Goal: Information Seeking & Learning: Learn about a topic

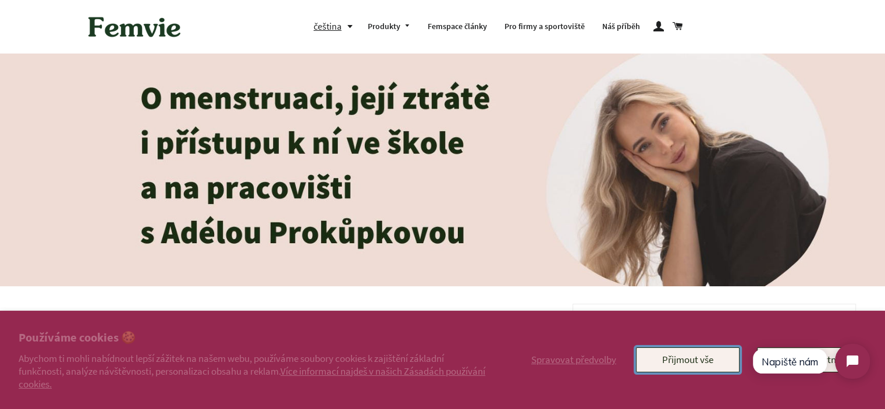
click at [709, 358] on button "Přijmout vše" at bounding box center [688, 359] width 104 height 24
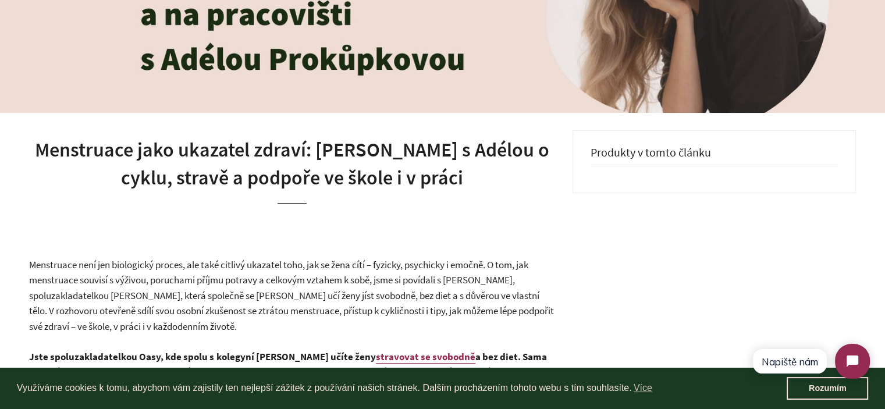
scroll to position [175, 0]
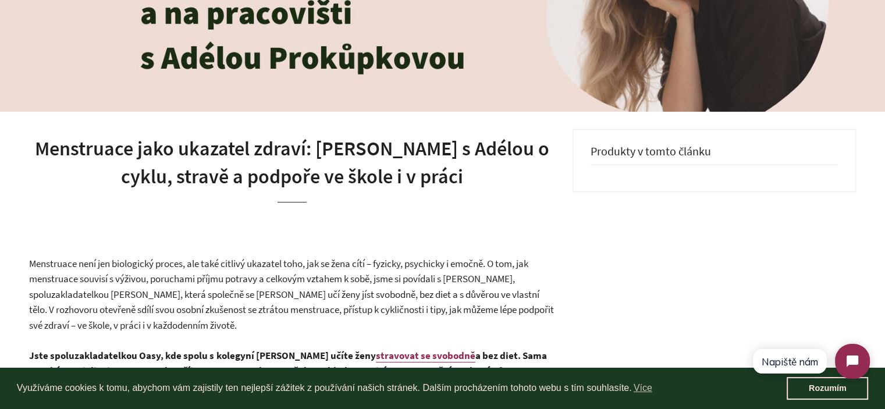
click at [197, 160] on h1 "Menstruace jako ukazatel zdraví: Rozhovor s Adélou o cyklu, stravě a podpoře ve…" at bounding box center [292, 162] width 526 height 55
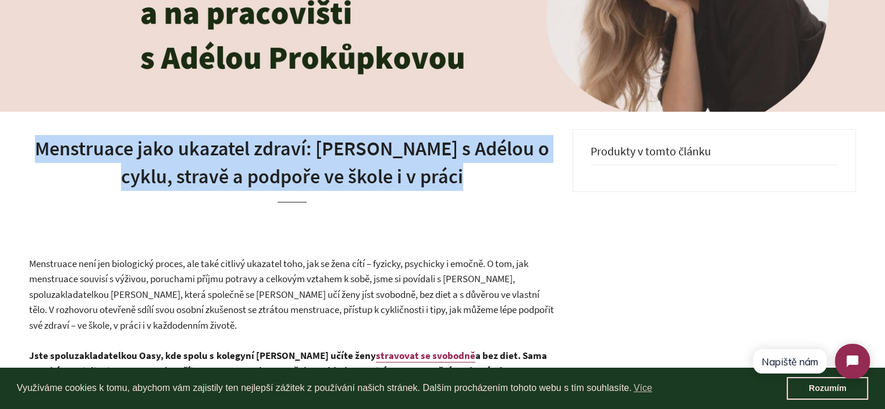
click at [197, 160] on h1 "Menstruace jako ukazatel zdraví: Rozhovor s Adélou o cyklu, stravě a podpoře ve…" at bounding box center [292, 162] width 526 height 55
click at [406, 160] on h1 "Menstruace jako ukazatel zdraví: Rozhovor s Adélou o cyklu, stravě a podpoře ve…" at bounding box center [292, 162] width 526 height 55
drag, startPoint x: 479, startPoint y: 172, endPoint x: 65, endPoint y: 148, distance: 414.9
click at [67, 148] on h1 "Menstruace jako ukazatel zdraví: Rozhovor s Adélou o cyklu, stravě a podpoře ve…" at bounding box center [292, 162] width 526 height 55
click at [65, 148] on h1 "Menstruace jako ukazatel zdraví: Rozhovor s Adélou o cyklu, stravě a podpoře ve…" at bounding box center [292, 162] width 526 height 55
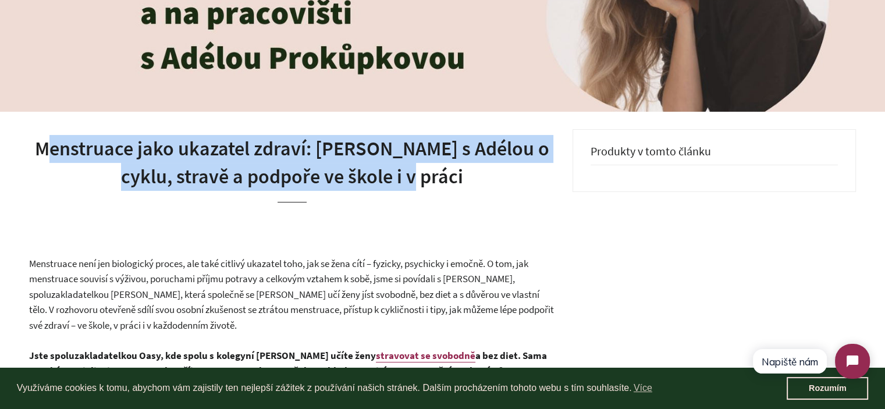
drag, startPoint x: 54, startPoint y: 147, endPoint x: 434, endPoint y: 174, distance: 381.5
click at [434, 174] on h1 "Menstruace jako ukazatel zdraví: Rozhovor s Adélou o cyklu, stravě a podpoře ve…" at bounding box center [292, 162] width 526 height 55
click at [460, 174] on h1 "Menstruace jako ukazatel zdraví: Rozhovor s Adélou o cyklu, stravě a podpoře ve…" at bounding box center [292, 162] width 526 height 55
drag, startPoint x: 366, startPoint y: 173, endPoint x: 33, endPoint y: 151, distance: 333.5
click at [33, 151] on h1 "Menstruace jako ukazatel zdraví: Rozhovor s Adélou o cyklu, stravě a podpoře ve…" at bounding box center [292, 162] width 526 height 55
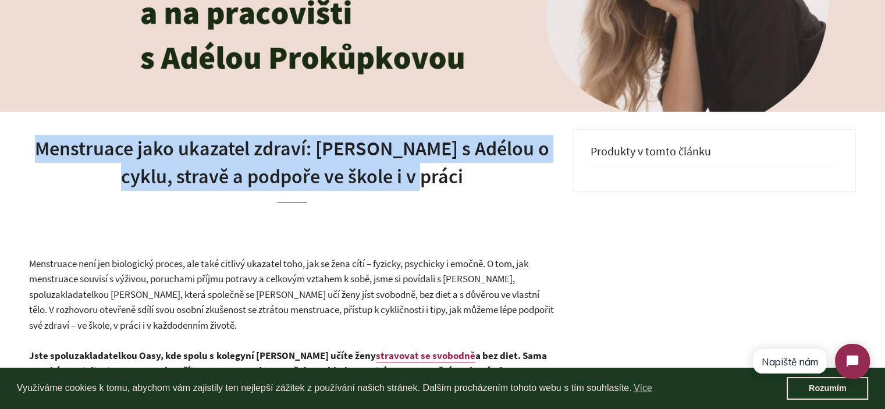
click at [237, 170] on h1 "Menstruace jako ukazatel zdraví: Rozhovor s Adélou o cyklu, stravě a podpoře ve…" at bounding box center [292, 162] width 526 height 55
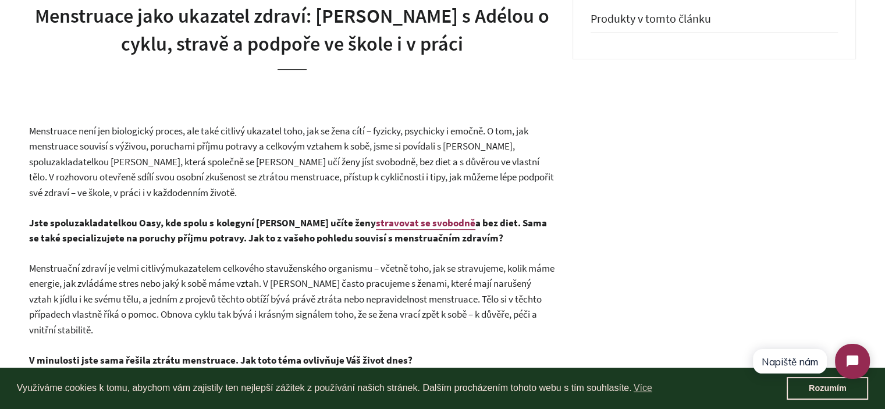
scroll to position [349, 0]
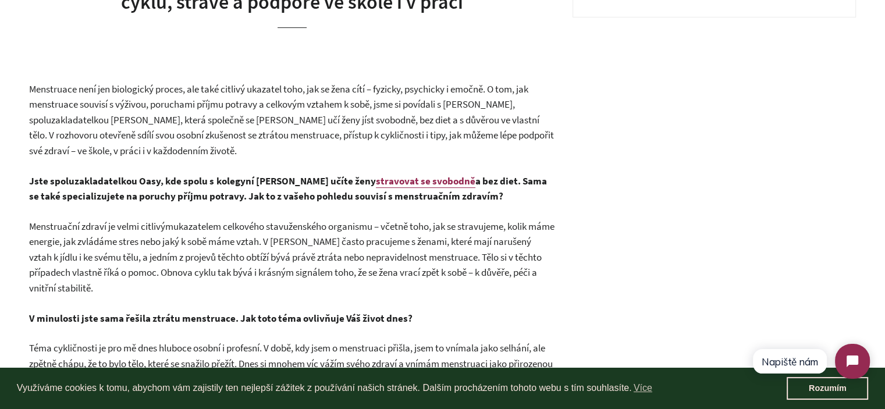
click at [292, 137] on span "Menstruace není jen biologický proces, ale také citlivý ukazatel toho, jak se ž…" at bounding box center [291, 120] width 525 height 74
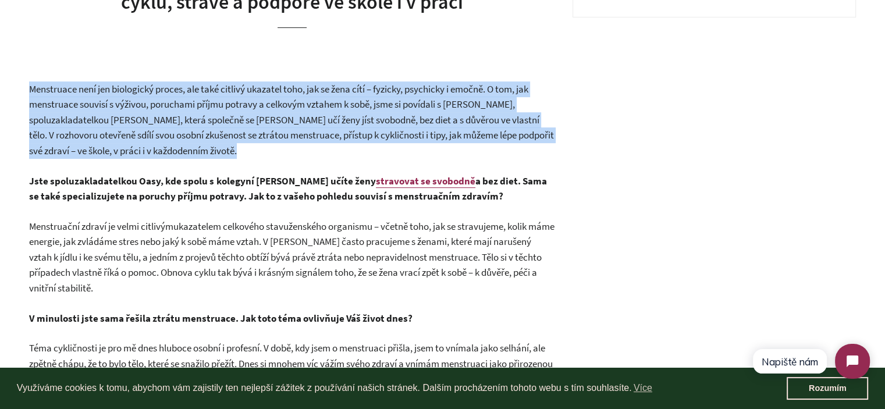
click at [292, 137] on span "Menstruace není jen biologický proces, ale také citlivý ukazatel toho, jak se ž…" at bounding box center [291, 120] width 525 height 74
click at [307, 153] on p "Menstruace není jen biologický proces, ale také citlivý ukazatel toho, jak se ž…" at bounding box center [292, 119] width 526 height 77
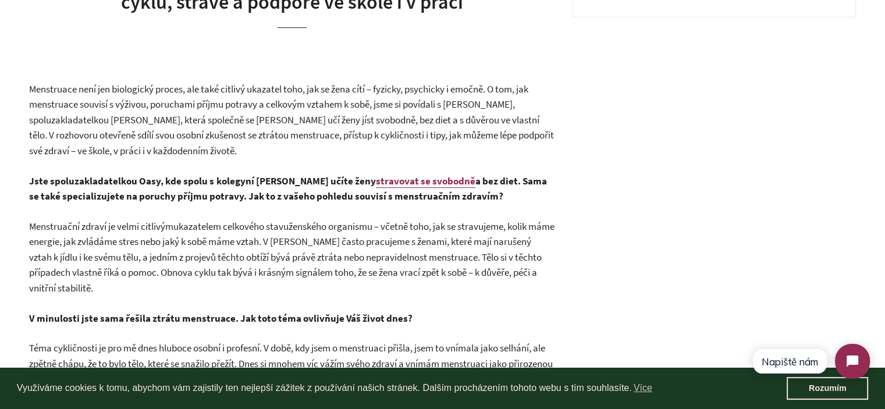
click at [317, 118] on span "Menstruace není jen biologický proces, ale také citlivý ukazatel toho, jak se ž…" at bounding box center [291, 120] width 525 height 74
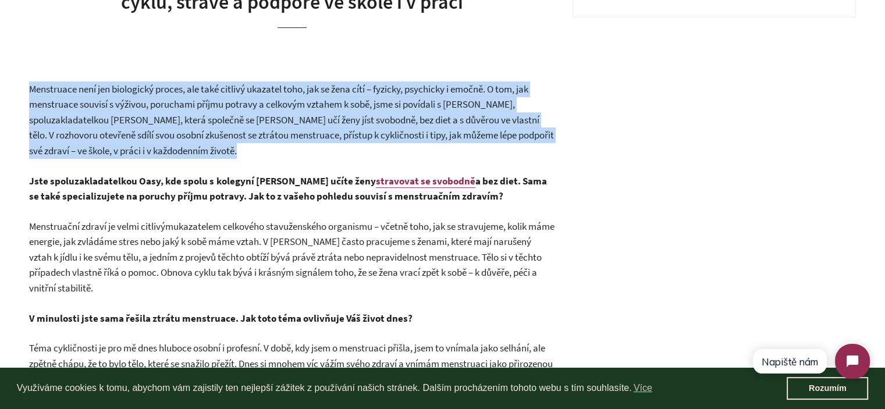
drag, startPoint x: 317, startPoint y: 118, endPoint x: 317, endPoint y: 148, distance: 30.3
click at [317, 148] on p "Menstruace není jen biologický proces, ale také citlivý ukazatel toho, jak se ž…" at bounding box center [292, 119] width 526 height 77
click at [317, 149] on p "Menstruace není jen biologický proces, ale také citlivý ukazatel toho, jak se ž…" at bounding box center [292, 119] width 526 height 77
drag, startPoint x: 317, startPoint y: 149, endPoint x: 114, endPoint y: 104, distance: 207.4
click at [49, 94] on p "Menstruace není jen biologický proces, ale také citlivý ukazatel toho, jak se ž…" at bounding box center [292, 119] width 526 height 77
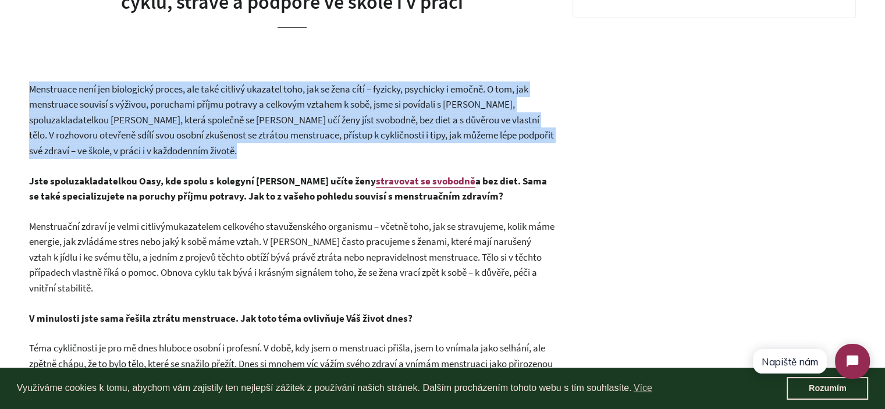
click at [282, 118] on span "Menstruace není jen biologický proces, ale také citlivý ukazatel toho, jak se ž…" at bounding box center [291, 120] width 525 height 74
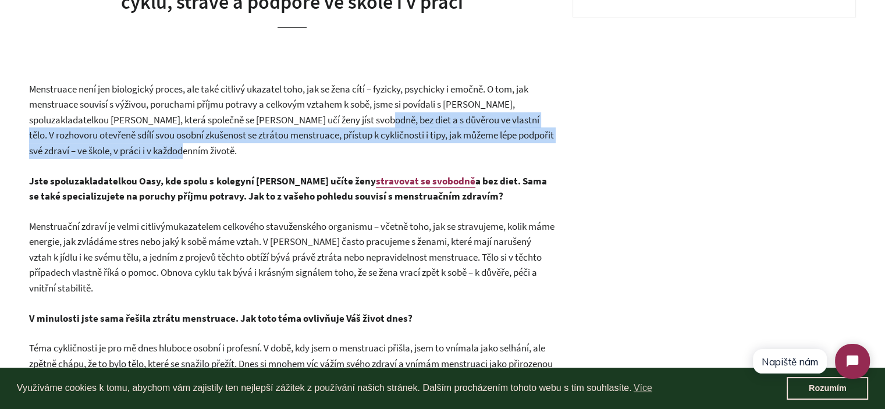
drag, startPoint x: 413, startPoint y: 118, endPoint x: 386, endPoint y: 155, distance: 46.0
click at [386, 155] on p "Menstruace není jen biologický proces, ale také citlivý ukazatel toho, jak se ž…" at bounding box center [292, 119] width 526 height 77
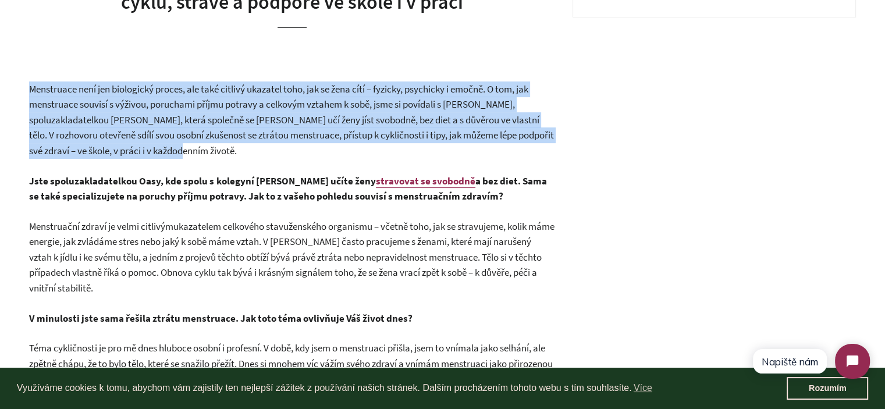
drag, startPoint x: 269, startPoint y: 147, endPoint x: 0, endPoint y: 88, distance: 275.6
click at [184, 106] on span "Menstruace není jen biologický proces, ale také citlivý ukazatel toho, jak se ž…" at bounding box center [291, 120] width 525 height 74
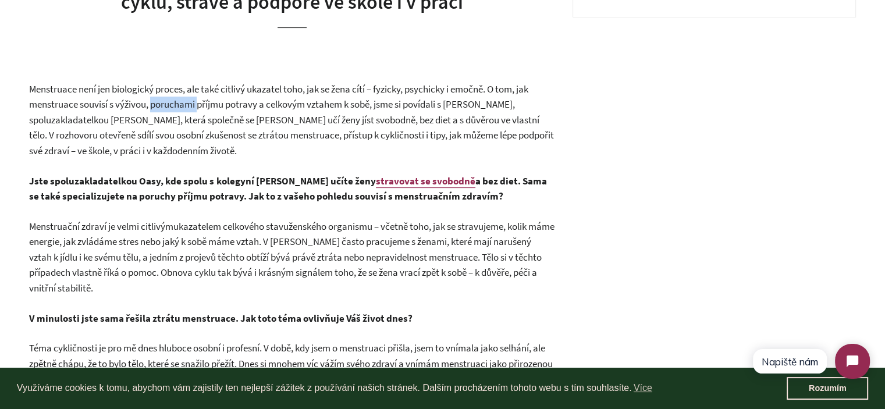
click at [184, 106] on span "Menstruace není jen biologický proces, ale také citlivý ukazatel toho, jak se ž…" at bounding box center [291, 120] width 525 height 74
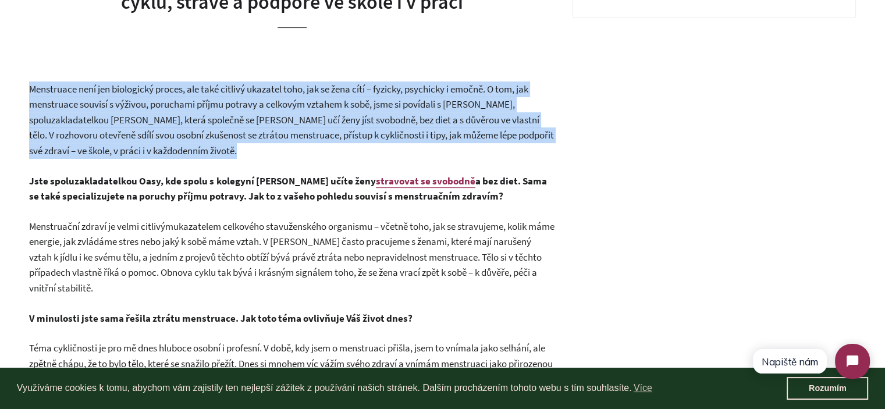
click at [184, 106] on span "Menstruace není jen biologický proces, ale také citlivý ukazatel toho, jak se ž…" at bounding box center [291, 120] width 525 height 74
click at [198, 141] on span "Menstruace není jen biologický proces, ale také citlivý ukazatel toho, jak se ž…" at bounding box center [291, 120] width 525 height 74
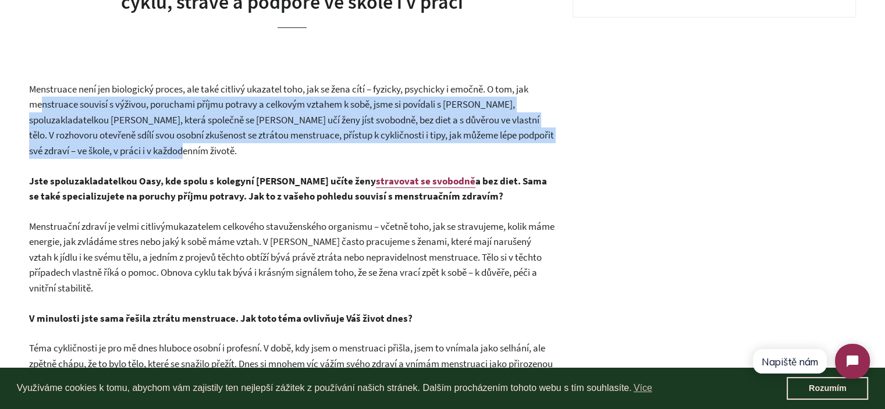
drag, startPoint x: 230, startPoint y: 145, endPoint x: 40, endPoint y: 108, distance: 193.9
click at [40, 108] on p "Menstruace není jen biologický proces, ale také citlivý ukazatel toho, jak se ž…" at bounding box center [292, 119] width 526 height 77
click at [67, 107] on span "Menstruace není jen biologický proces, ale také citlivý ukazatel toho, jak se ž…" at bounding box center [291, 120] width 525 height 74
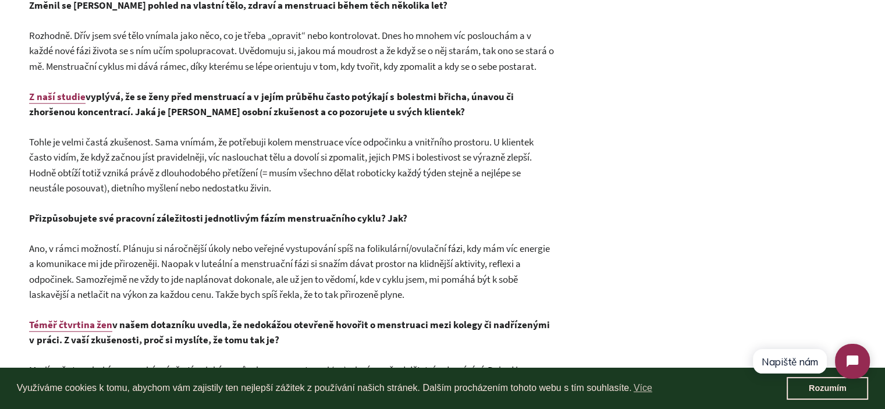
scroll to position [1106, 0]
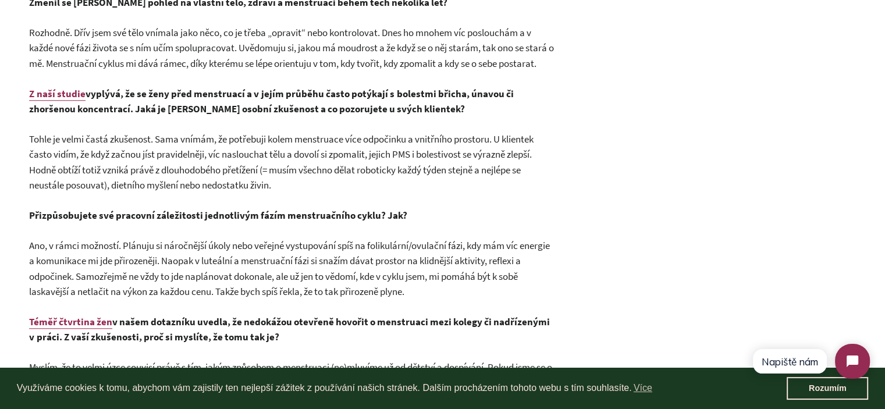
click at [175, 94] on strong "Z naší studie vyplývá, že se ženy před menstruací a v jejím průběhu často potýk…" at bounding box center [271, 101] width 485 height 29
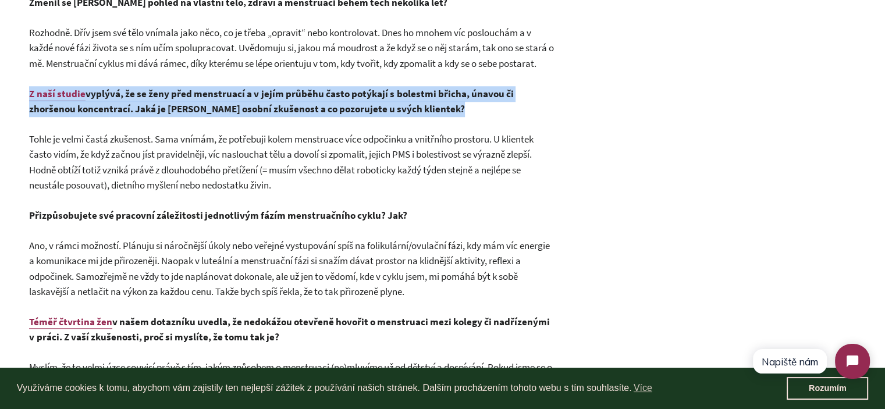
click at [175, 94] on strong "Z naší studie vyplývá, že se ženy před menstruací a v jejím průběhu často potýk…" at bounding box center [271, 101] width 485 height 29
click at [351, 104] on strong "Z naší studie vyplývá, že se ženy před menstruací a v jejím průběhu často potýk…" at bounding box center [271, 101] width 485 height 29
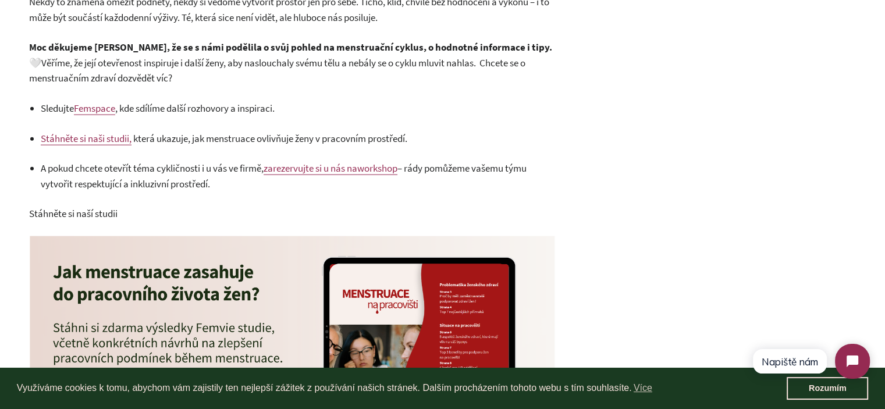
scroll to position [2676, 0]
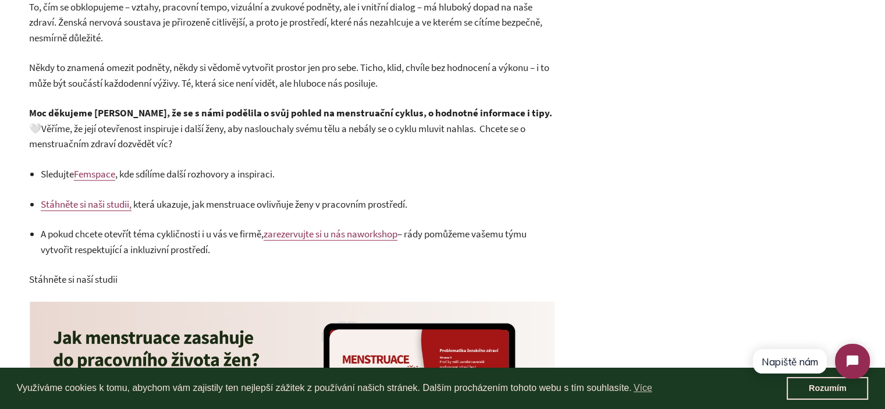
click at [175, 128] on span "Věříme, že její otevřenost inspiruje i další ženy, aby naslouchaly svému tělu a…" at bounding box center [277, 136] width 496 height 29
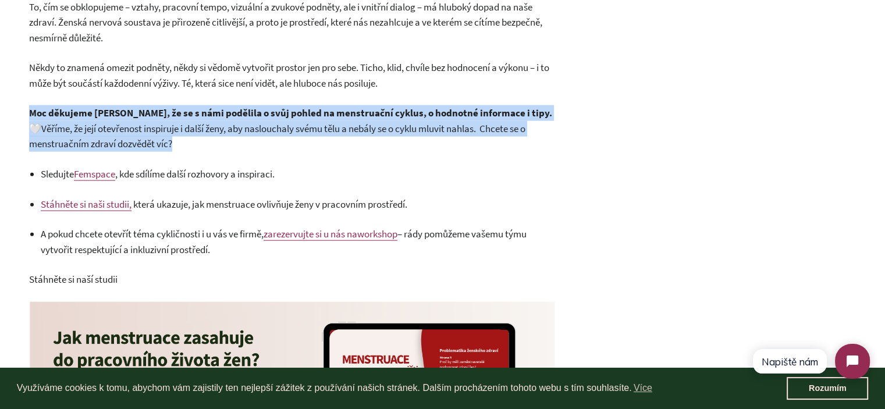
click at [175, 128] on span "Věříme, že její otevřenost inspiruje i další ženy, aby naslouchaly svému tělu a…" at bounding box center [277, 136] width 496 height 29
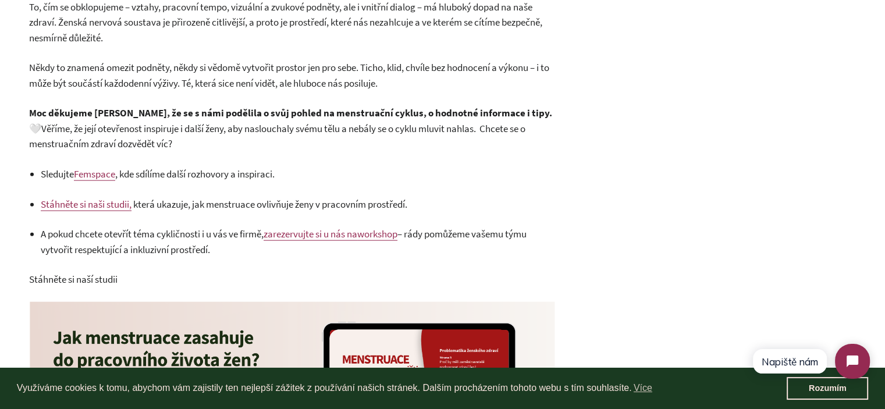
click at [180, 132] on span "Věříme, že její otevřenost inspiruje i další ženy, aby naslouchaly svému tělu a…" at bounding box center [277, 136] width 496 height 29
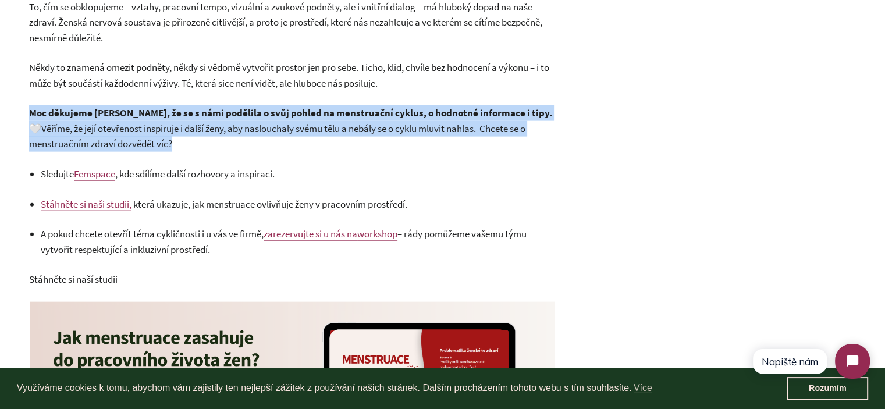
click at [180, 132] on span "Věříme, že její otevřenost inspiruje i další ženy, aby naslouchaly svému tělu a…" at bounding box center [277, 136] width 496 height 29
click at [247, 144] on p "Moc děkujeme Adél, že se s námi podělila o svůj pohled na menstruační cyklus, o…" at bounding box center [292, 128] width 526 height 47
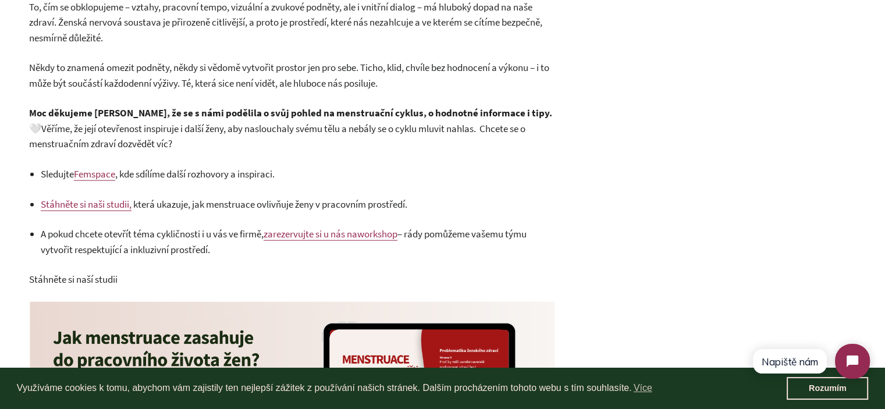
click at [247, 144] on p "Moc děkujeme Adél, že se s námi podělila o svůj pohled na menstruační cyklus, o…" at bounding box center [292, 128] width 526 height 47
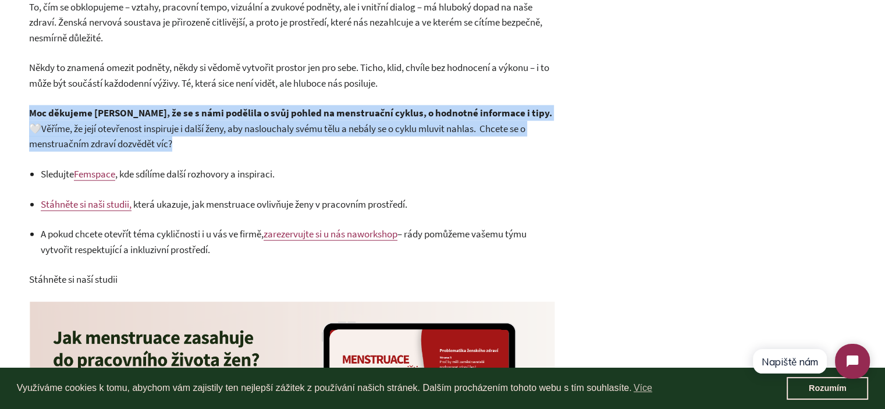
click at [247, 144] on p "Moc děkujeme Adél, že se s námi podělila o svůj pohled na menstruační cyklus, o…" at bounding box center [292, 128] width 526 height 47
click at [305, 148] on p "Moc děkujeme Adél, že se s námi podělila o svůj pohled na menstruační cyklus, o…" at bounding box center [292, 128] width 526 height 47
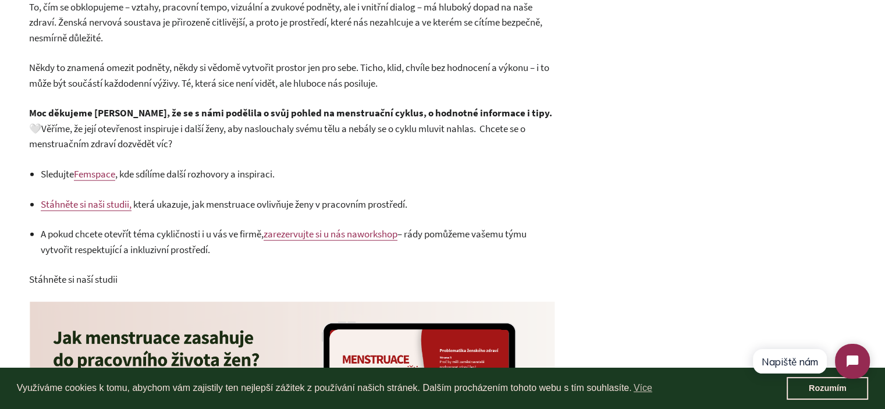
click at [133, 145] on p "Moc děkujeme Adél, že se s námi podělila o svůj pohled na menstruační cyklus, o…" at bounding box center [292, 128] width 526 height 47
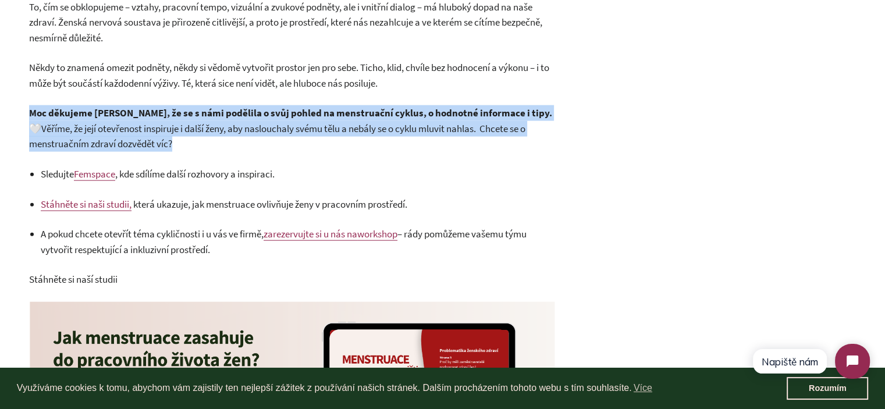
click at [133, 145] on p "Moc děkujeme Adél, že se s námi podělila o svůj pohled na menstruační cyklus, o…" at bounding box center [292, 128] width 526 height 47
click at [179, 146] on p "Moc děkujeme Adél, že se s námi podělila o svůj pohled na menstruační cyklus, o…" at bounding box center [292, 128] width 526 height 47
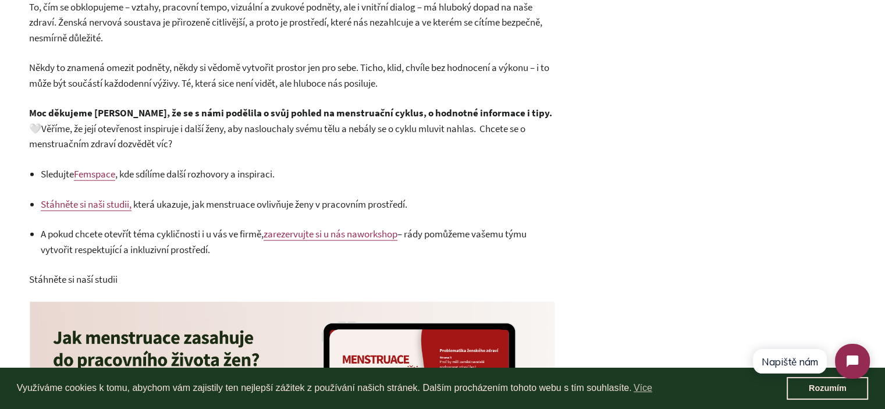
click at [188, 177] on span "Sledujte Femspace , kde sdílíme další rozhovory a inspiraci." at bounding box center [158, 174] width 234 height 13
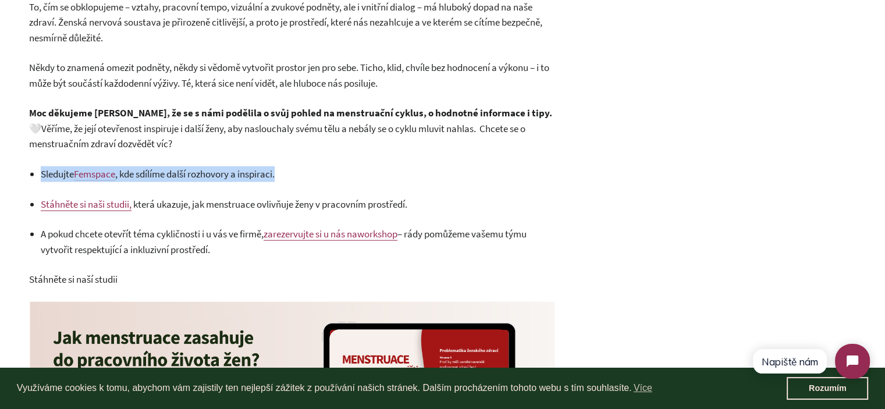
click at [188, 177] on span "Sledujte Femspace , kde sdílíme další rozhovory a inspiraci." at bounding box center [158, 174] width 234 height 13
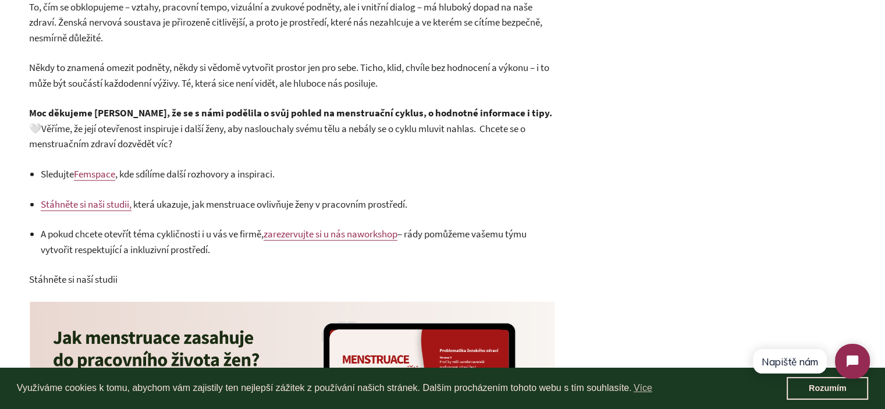
click at [222, 216] on ul "Sledujte Femspace , kde sdílíme další rozhovory a inspiraci. Stáhněte si naši s…" at bounding box center [298, 211] width 514 height 91
click at [222, 210] on span "která ukazuje, jak menstruace ovlivňuje ženy v pracovním prostředí." at bounding box center [270, 204] width 274 height 13
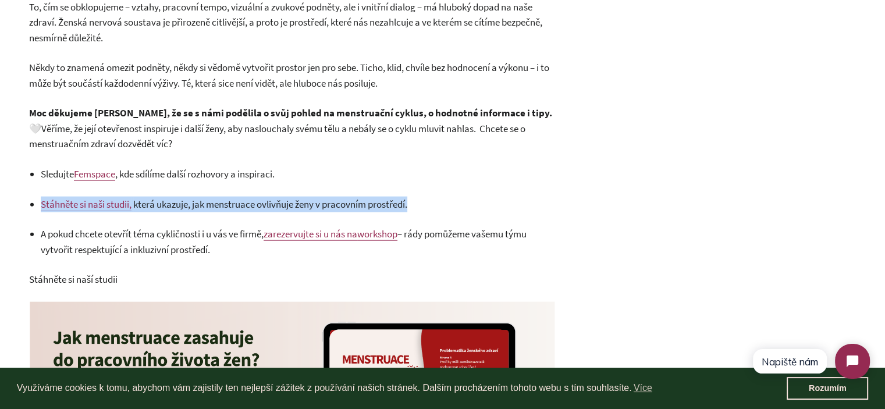
click at [222, 210] on span "která ukazuje, jak menstruace ovlivňuje ženy v pracovním prostředí." at bounding box center [270, 204] width 274 height 13
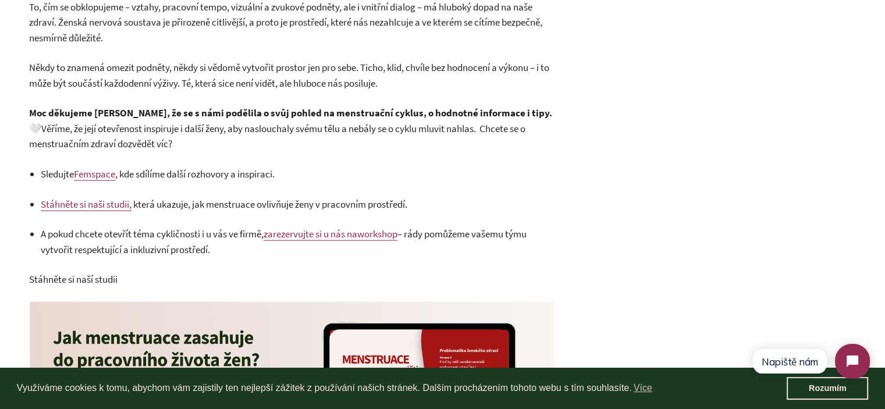
click at [175, 245] on span "– rády pomůžeme vašemu týmu vytvořit respektující a inkluzivní prostředí." at bounding box center [284, 242] width 486 height 29
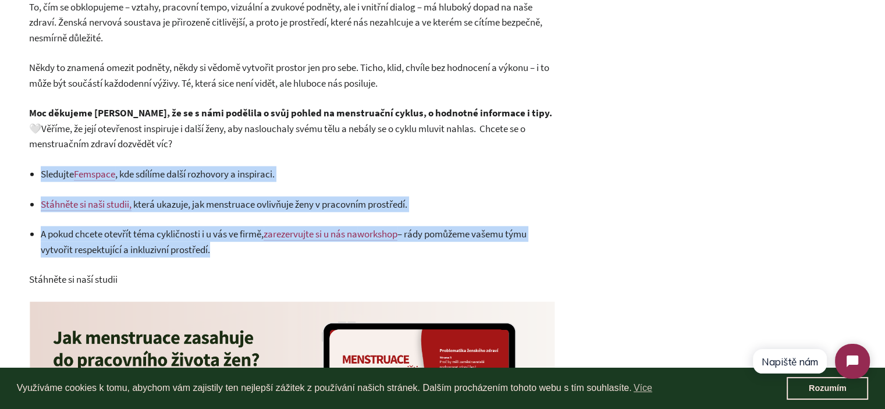
drag, startPoint x: 175, startPoint y: 245, endPoint x: 198, endPoint y: 178, distance: 70.7
click at [198, 178] on ul "Sledujte Femspace , kde sdílíme další rozhovory a inspiraci. Stáhněte si naši s…" at bounding box center [298, 211] width 514 height 91
click at [198, 178] on span "Sledujte Femspace , kde sdílíme další rozhovory a inspiraci." at bounding box center [158, 174] width 234 height 13
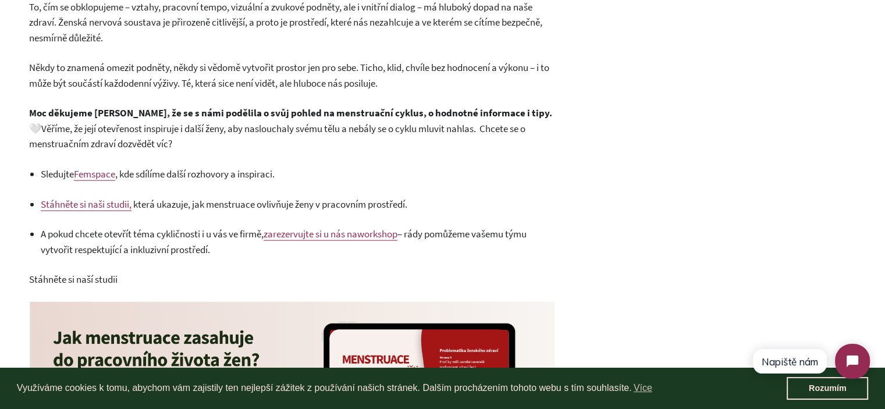
click at [201, 175] on span "Sledujte Femspace , kde sdílíme další rozhovory a inspiraci." at bounding box center [158, 174] width 234 height 13
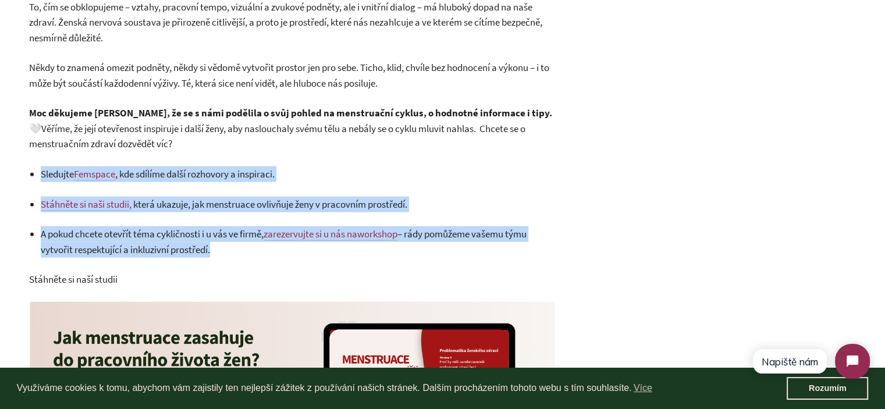
drag, startPoint x: 201, startPoint y: 175, endPoint x: 209, endPoint y: 238, distance: 63.9
click at [209, 238] on ul "Sledujte Femspace , kde sdílíme další rozhovory a inspiraci. Stáhněte si naši s…" at bounding box center [298, 211] width 514 height 91
click at [211, 238] on span "A pokud chcete otevřít téma cykličnosti i u vás ve firmě, zarezervujte si u nás…" at bounding box center [199, 234] width 317 height 13
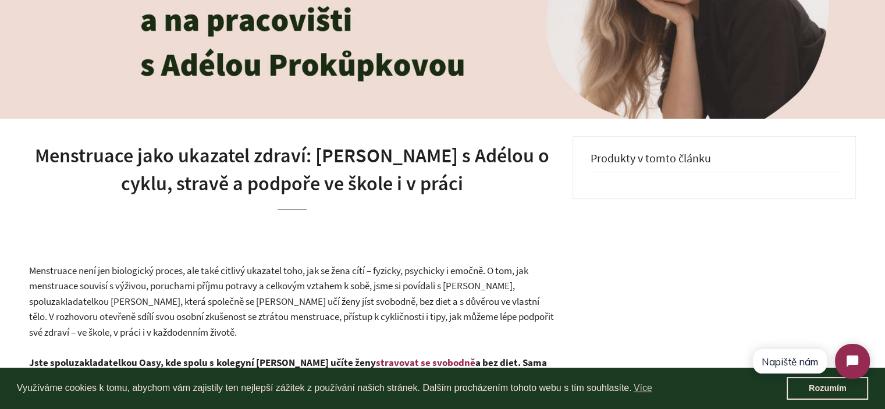
scroll to position [175, 0]
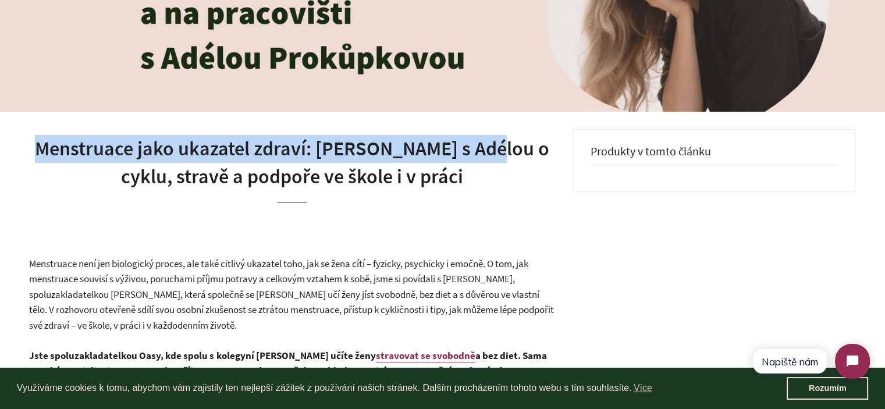
drag, startPoint x: 30, startPoint y: 138, endPoint x: 484, endPoint y: 162, distance: 454.5
click at [486, 159] on h1 "Menstruace jako ukazatel zdraví: Rozhovor s Adélou o cyklu, stravě a podpoře ve…" at bounding box center [292, 162] width 526 height 55
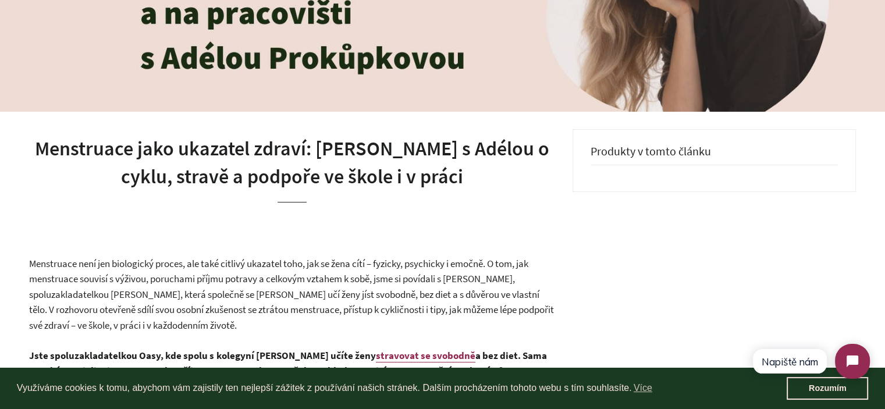
click at [467, 175] on h1 "Menstruace jako ukazatel zdraví: Rozhovor s Adélou o cyklu, stravě a podpoře ve…" at bounding box center [292, 162] width 526 height 55
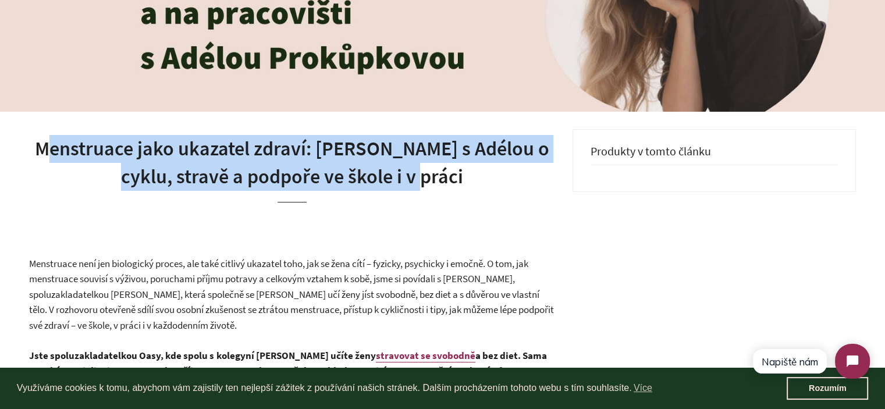
drag, startPoint x: 213, startPoint y: 171, endPoint x: 52, endPoint y: 151, distance: 162.5
click at [52, 151] on h1 "Menstruace jako ukazatel zdraví: Rozhovor s Adélou o cyklu, stravě a podpoře ve…" at bounding box center [292, 162] width 526 height 55
drag, startPoint x: 52, startPoint y: 151, endPoint x: 447, endPoint y: 174, distance: 396.3
click at [416, 174] on h1 "Menstruace jako ukazatel zdraví: Rozhovor s Adélou o cyklu, stravě a podpoře ve…" at bounding box center [292, 162] width 526 height 55
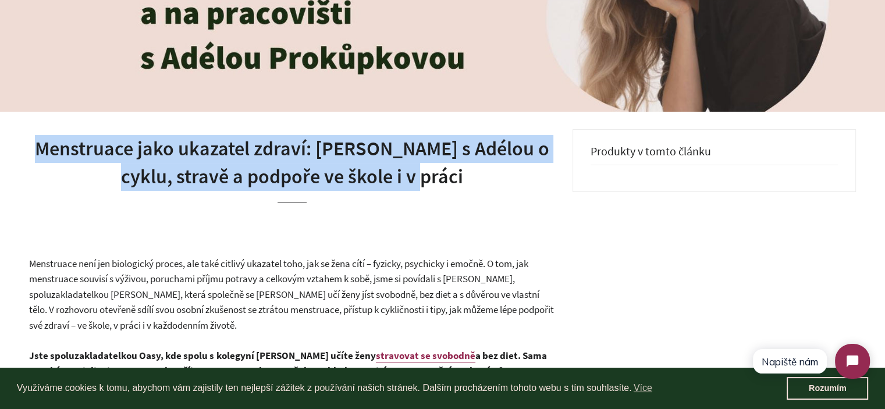
drag, startPoint x: 447, startPoint y: 174, endPoint x: 291, endPoint y: 221, distance: 163.3
click at [448, 174] on h1 "Menstruace jako ukazatel zdraví: Rozhovor s Adélou o cyklu, stravě a podpoře ve…" at bounding box center [292, 162] width 526 height 55
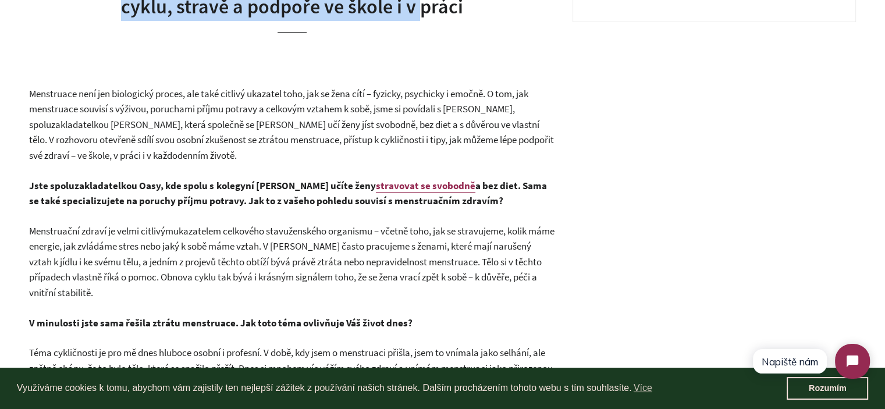
scroll to position [349, 0]
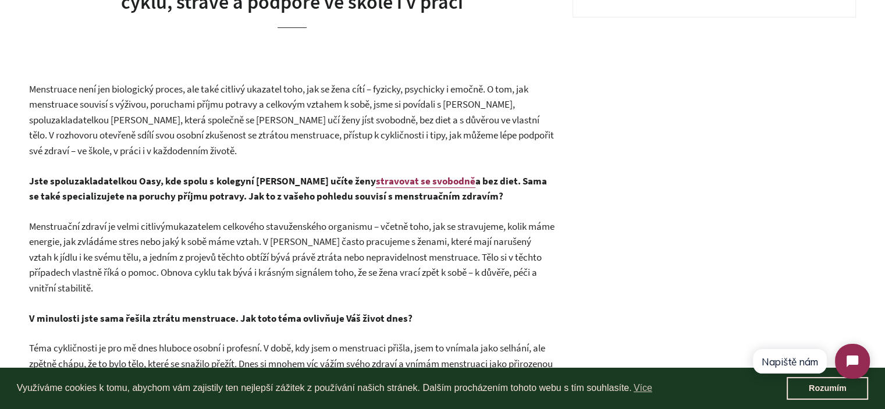
click at [121, 114] on span "Menstruace není jen biologický proces, ale také citlivý ukazatel toho, jak se ž…" at bounding box center [291, 120] width 525 height 74
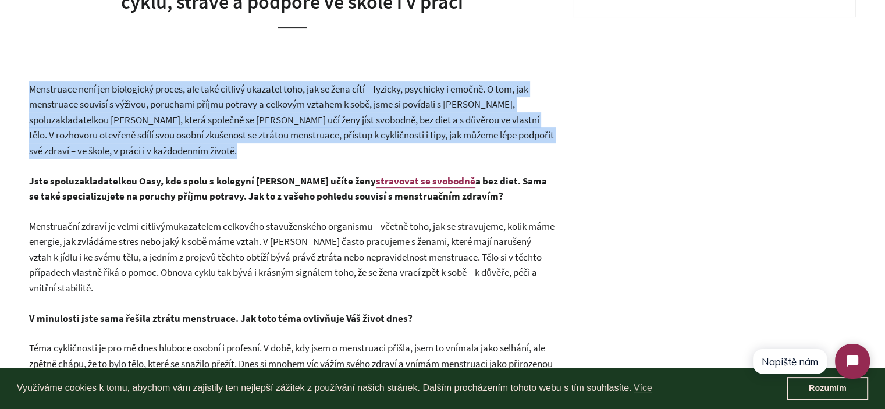
click at [121, 114] on span "Menstruace není jen biologický proces, ale také citlivý ukazatel toho, jak se ž…" at bounding box center [291, 120] width 525 height 74
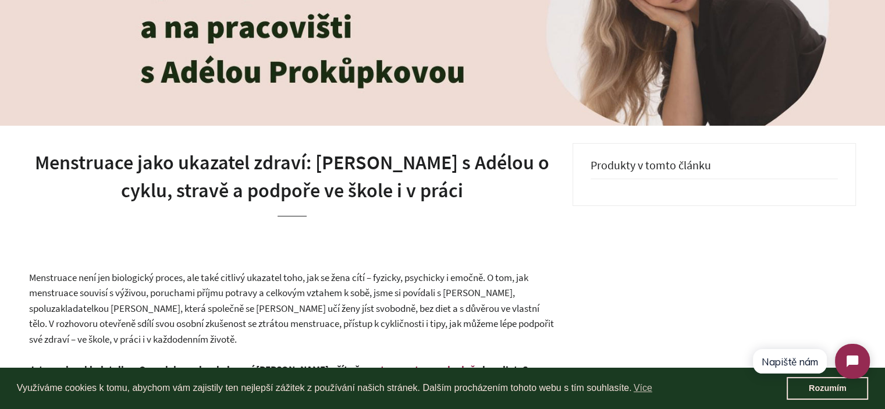
scroll to position [175, 0]
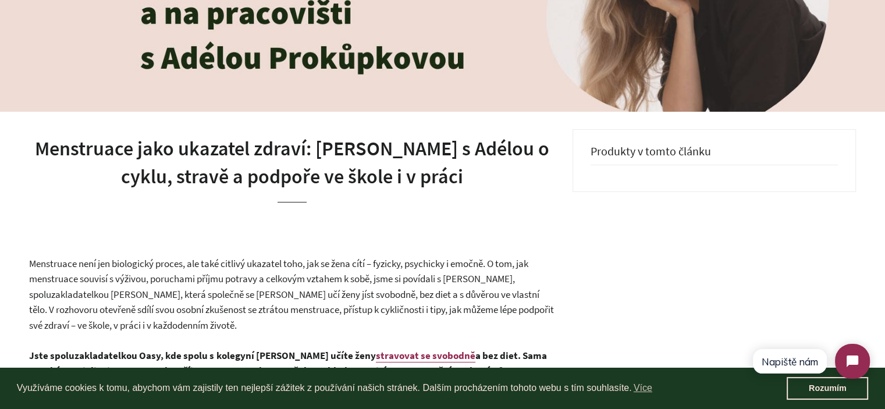
click at [40, 151] on h1 "Menstruace jako ukazatel zdraví: Rozhovor s Adélou o cyklu, stravě a podpoře ve…" at bounding box center [292, 162] width 526 height 55
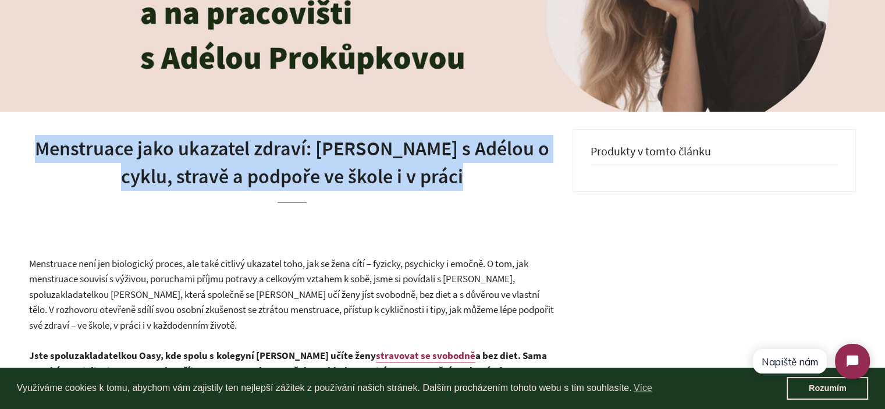
click at [40, 151] on h1 "Menstruace jako ukazatel zdraví: Rozhovor s Adélou o cyklu, stravě a podpoře ve…" at bounding box center [292, 162] width 526 height 55
click at [34, 154] on h1 "Menstruace jako ukazatel zdraví: Rozhovor s Adélou o cyklu, stravě a podpoře ve…" at bounding box center [292, 162] width 526 height 55
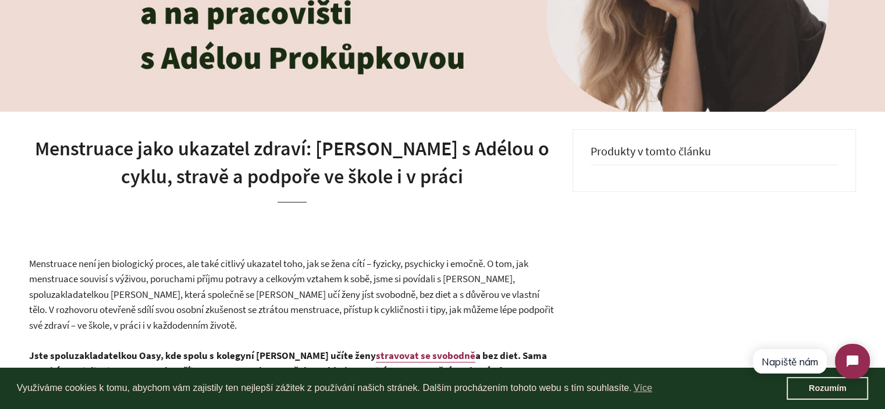
click at [35, 147] on h1 "Menstruace jako ukazatel zdraví: Rozhovor s Adélou o cyklu, stravě a podpoře ve…" at bounding box center [292, 162] width 526 height 55
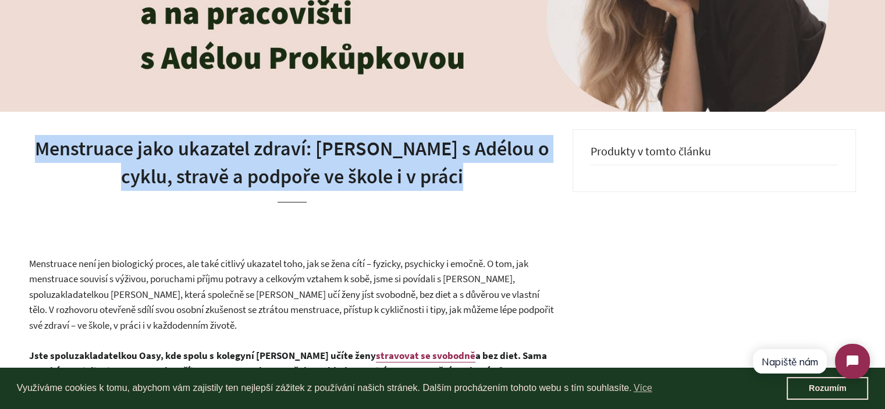
drag, startPoint x: 35, startPoint y: 147, endPoint x: 475, endPoint y: 173, distance: 440.1
click at [476, 173] on h1 "Menstruace jako ukazatel zdraví: Rozhovor s Adélou o cyklu, stravě a podpoře ve…" at bounding box center [292, 162] width 526 height 55
drag, startPoint x: 471, startPoint y: 174, endPoint x: 463, endPoint y: 174, distance: 7.6
click at [470, 174] on h1 "Menstruace jako ukazatel zdraví: Rozhovor s Adélou o cyklu, stravě a podpoře ve…" at bounding box center [292, 162] width 526 height 55
click at [445, 176] on h1 "Menstruace jako ukazatel zdraví: Rozhovor s Adélou o cyklu, stravě a podpoře ve…" at bounding box center [292, 162] width 526 height 55
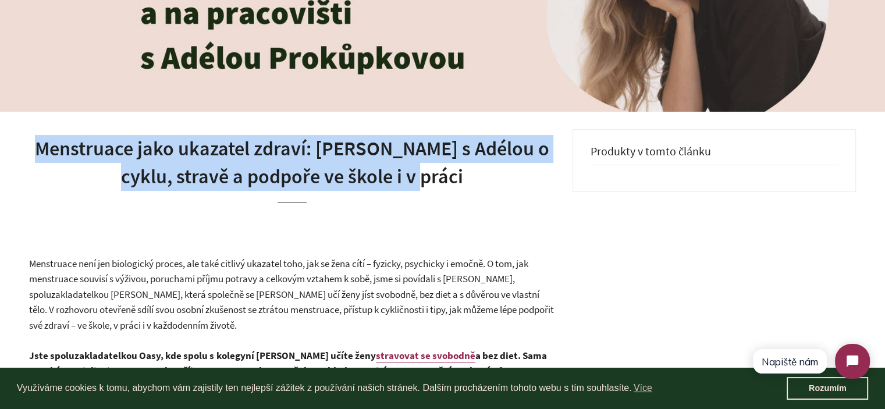
drag, startPoint x: 449, startPoint y: 177, endPoint x: 6, endPoint y: 152, distance: 442.9
click at [111, 148] on h1 "Menstruace jako ukazatel zdraví: Rozhovor s Adélou o cyklu, stravě a podpoře ve…" at bounding box center [292, 162] width 526 height 55
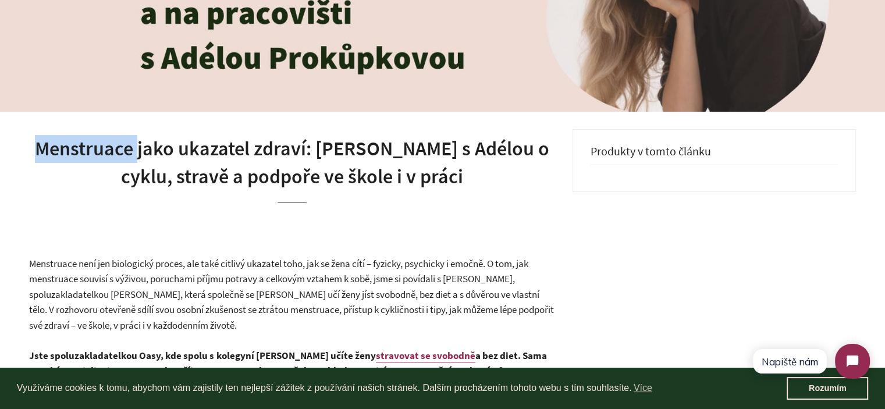
click at [111, 148] on h1 "Menstruace jako ukazatel zdraví: Rozhovor s Adélou o cyklu, stravě a podpoře ve…" at bounding box center [292, 162] width 526 height 55
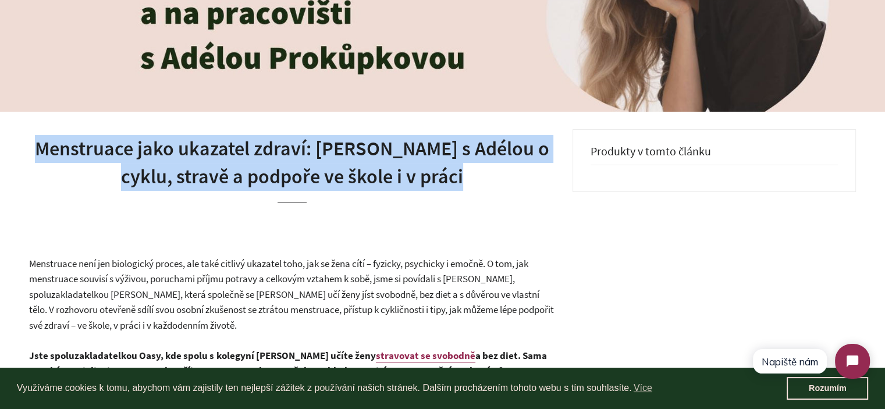
drag, startPoint x: 111, startPoint y: 148, endPoint x: 410, endPoint y: 180, distance: 301.3
click at [401, 180] on h1 "Menstruace jako ukazatel zdraví: Rozhovor s Adélou o cyklu, stravě a podpoře ve…" at bounding box center [292, 162] width 526 height 55
click at [416, 180] on h1 "Menstruace jako ukazatel zdraví: Rozhovor s Adélou o cyklu, stravě a podpoře ve…" at bounding box center [292, 162] width 526 height 55
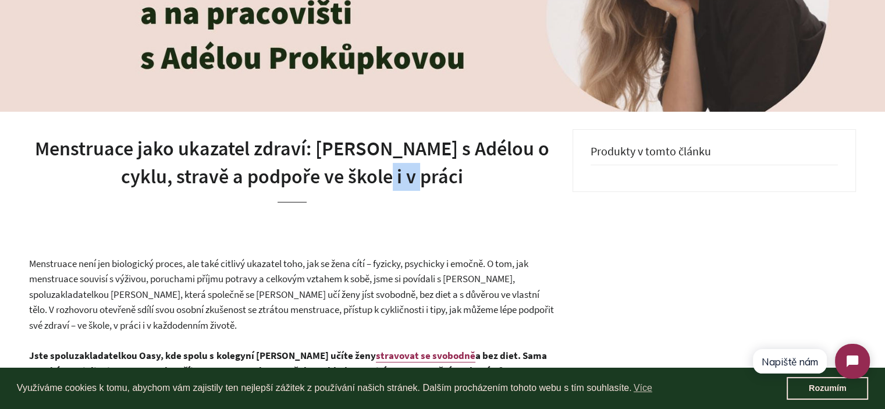
click at [416, 180] on h1 "Menstruace jako ukazatel zdraví: Rozhovor s Adélou o cyklu, stravě a podpoře ve…" at bounding box center [292, 162] width 526 height 55
click at [122, 147] on h1 "Menstruace jako ukazatel zdraví: Rozhovor s Adélou o cyklu, stravě a podpoře ve…" at bounding box center [292, 162] width 526 height 55
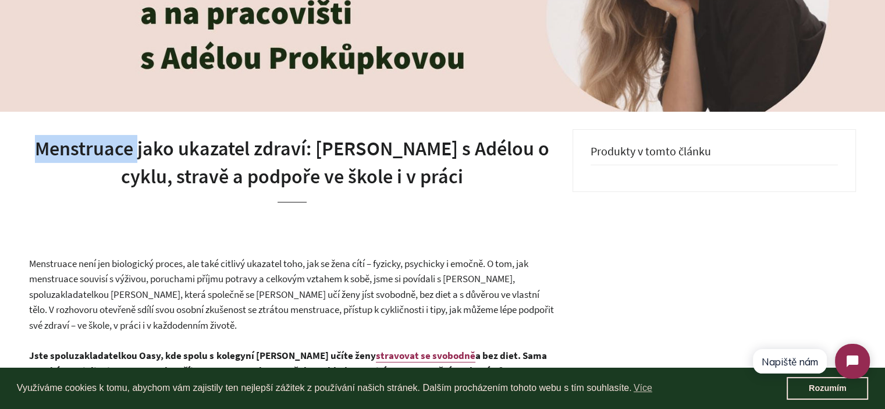
click at [122, 147] on h1 "Menstruace jako ukazatel zdraví: Rozhovor s Adélou o cyklu, stravě a podpoře ve…" at bounding box center [292, 162] width 526 height 55
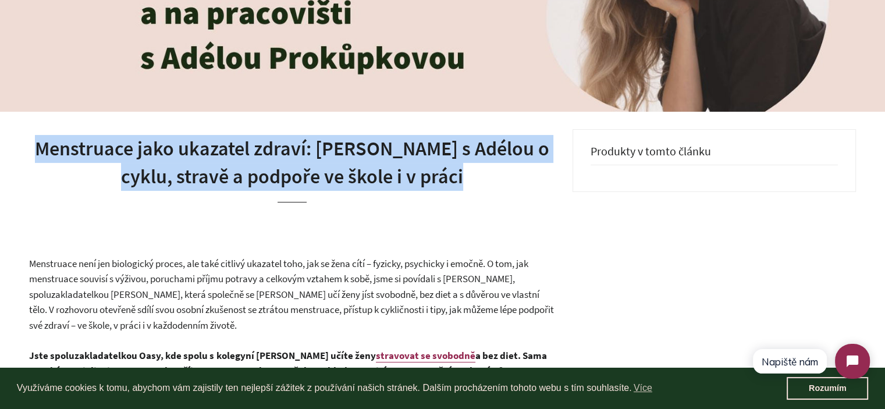
drag, startPoint x: 122, startPoint y: 147, endPoint x: 400, endPoint y: 173, distance: 280.0
click at [391, 173] on h1 "Menstruace jako ukazatel zdraví: Rozhovor s Adélou o cyklu, stravě a podpoře ve…" at bounding box center [292, 162] width 526 height 55
click at [401, 174] on h1 "Menstruace jako ukazatel zdraví: Rozhovor s Adélou o cyklu, stravě a podpoře ve…" at bounding box center [292, 162] width 526 height 55
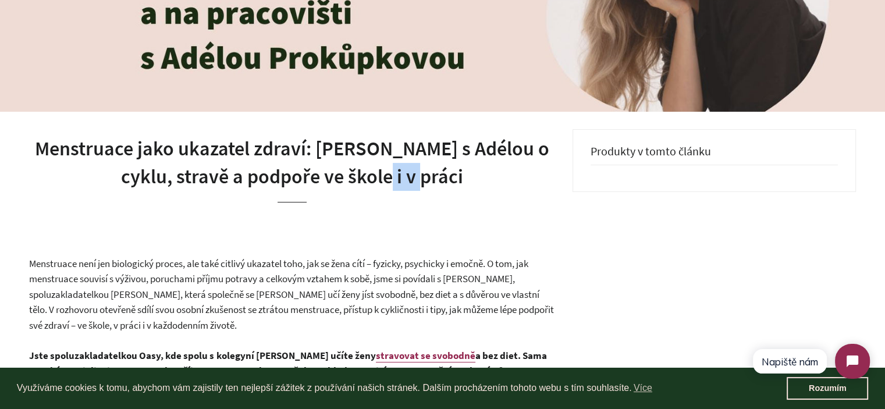
click at [401, 174] on h1 "Menstruace jako ukazatel zdraví: Rozhovor s Adélou o cyklu, stravě a podpoře ve…" at bounding box center [292, 162] width 526 height 55
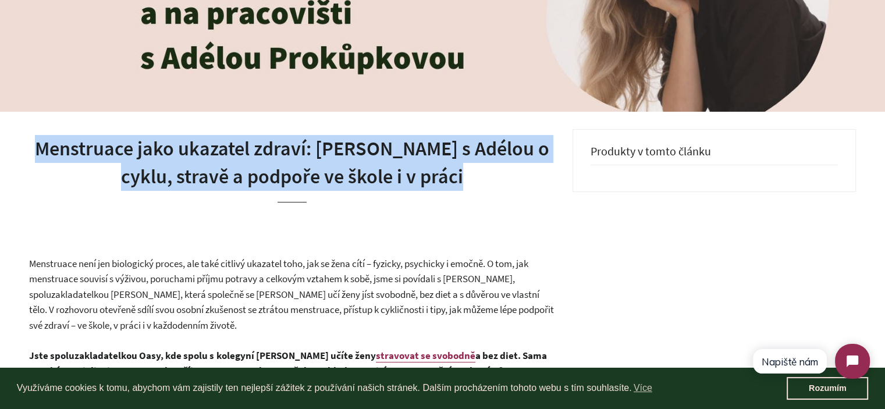
drag, startPoint x: 401, startPoint y: 174, endPoint x: 147, endPoint y: 148, distance: 256.1
click at [149, 149] on h1 "Menstruace jako ukazatel zdraví: Rozhovor s Adélou o cyklu, stravě a podpoře ve…" at bounding box center [292, 162] width 526 height 55
click at [141, 148] on h1 "Menstruace jako ukazatel zdraví: Rozhovor s Adélou o cyklu, stravě a podpoře ve…" at bounding box center [292, 162] width 526 height 55
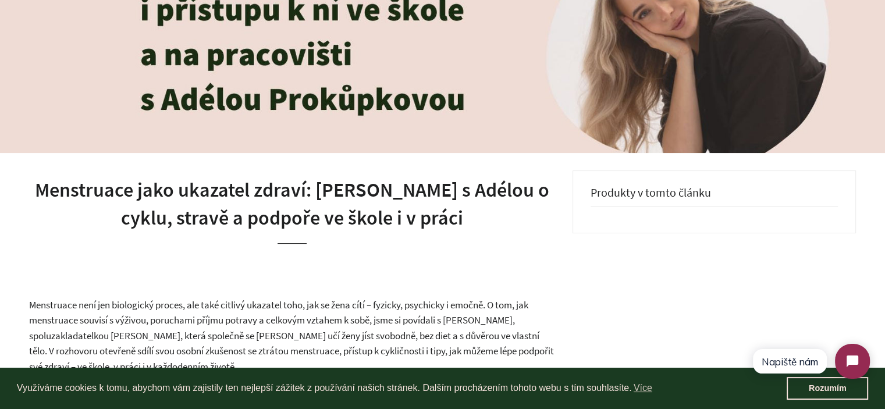
scroll to position [0, 0]
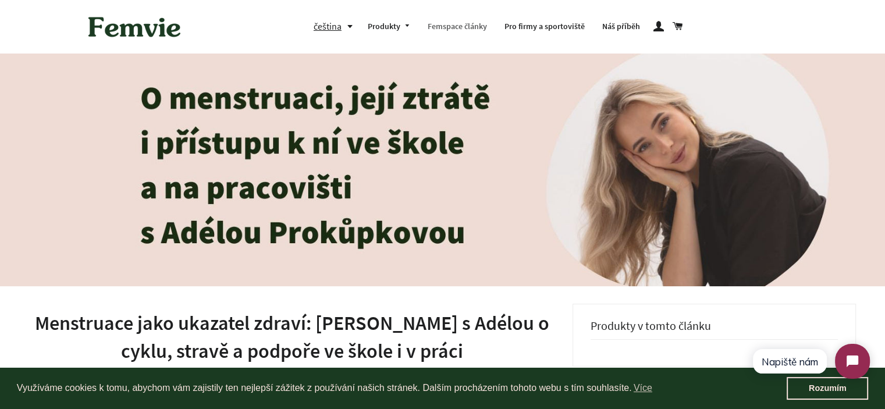
click at [456, 23] on link "Femspace články" at bounding box center [457, 27] width 77 height 30
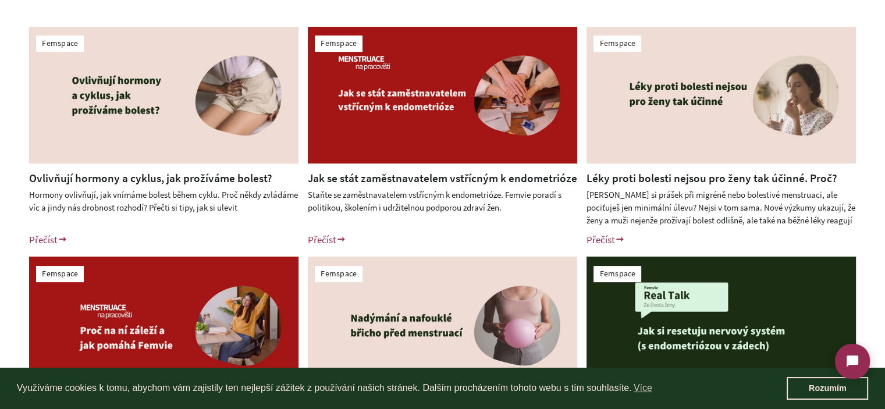
scroll to position [349, 0]
